Goal: Transaction & Acquisition: Purchase product/service

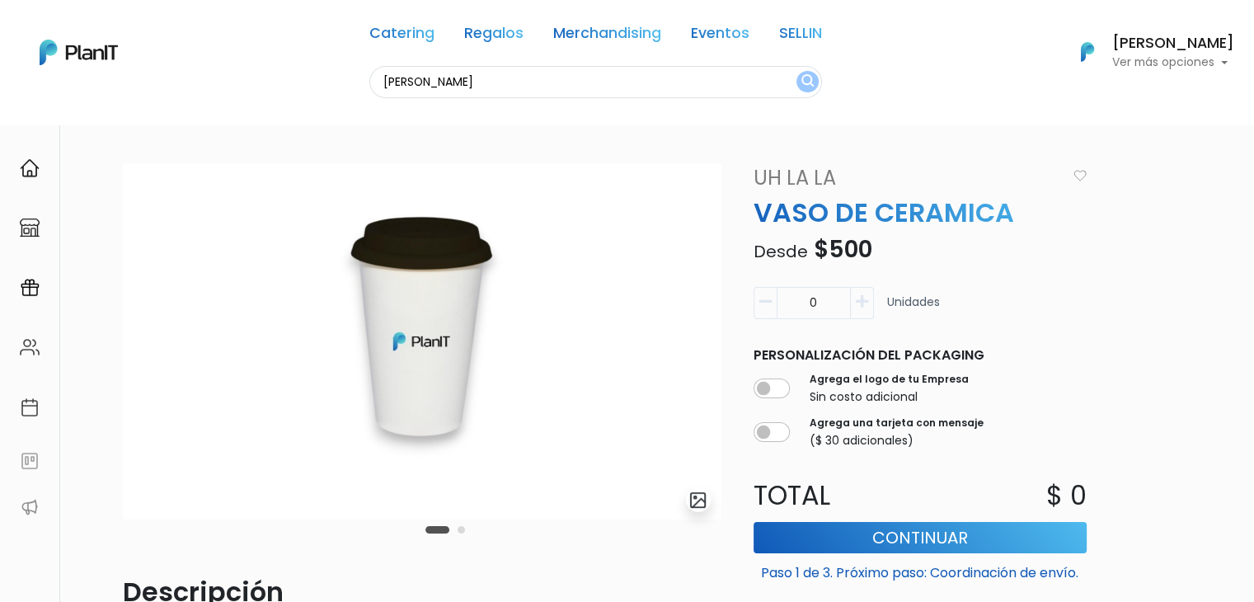
type input "billeter"
click at [797, 71] on button "submit" at bounding box center [808, 81] width 22 height 21
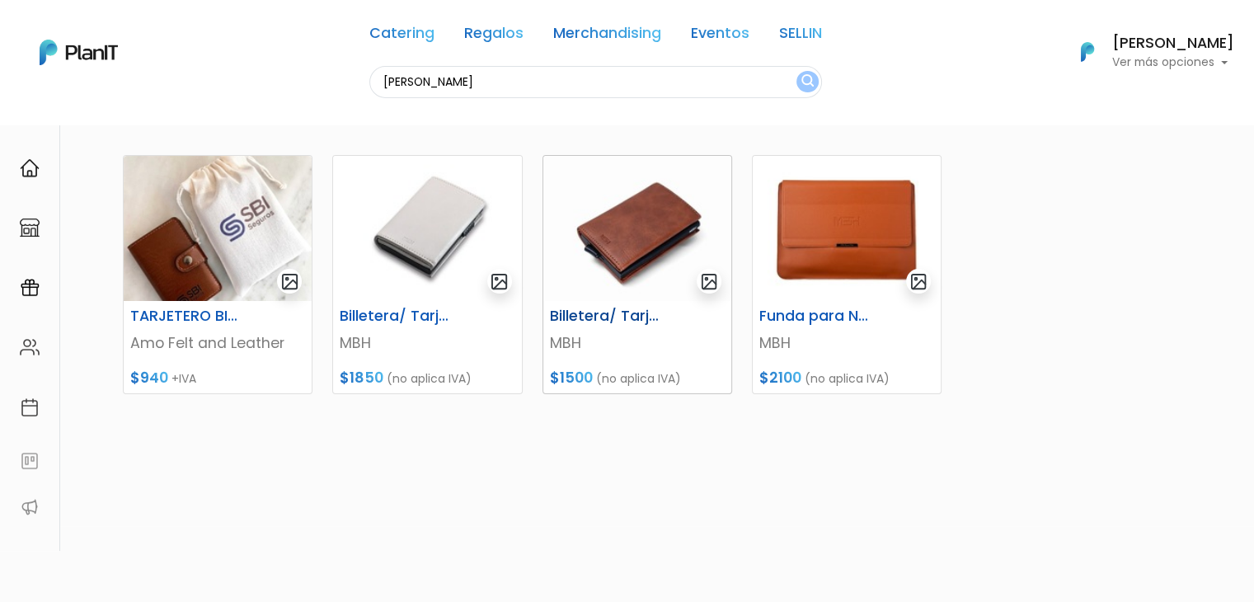
click at [618, 252] on img at bounding box center [637, 228] width 188 height 145
click at [196, 232] on img at bounding box center [218, 228] width 188 height 145
click at [636, 256] on img at bounding box center [637, 228] width 188 height 145
